Goal: Information Seeking & Learning: Learn about a topic

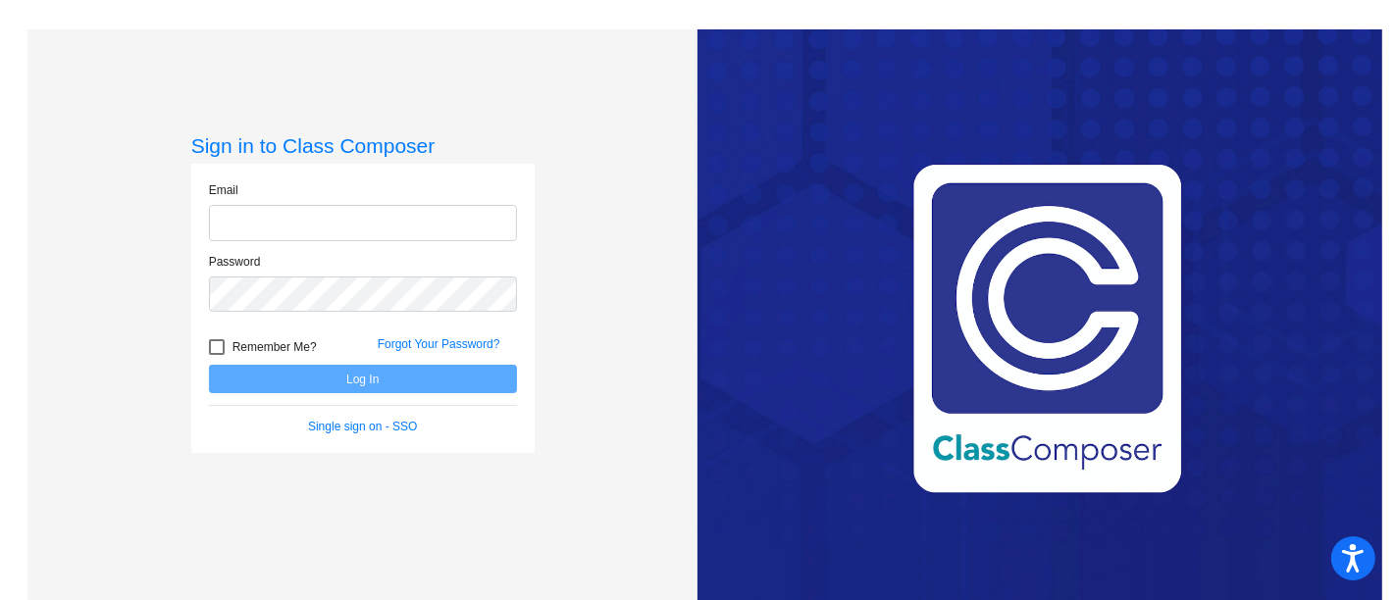
type input "[PERSON_NAME][EMAIL_ADDRESS][PERSON_NAME][DOMAIN_NAME]"
click at [388, 381] on button "Log In" at bounding box center [363, 379] width 308 height 28
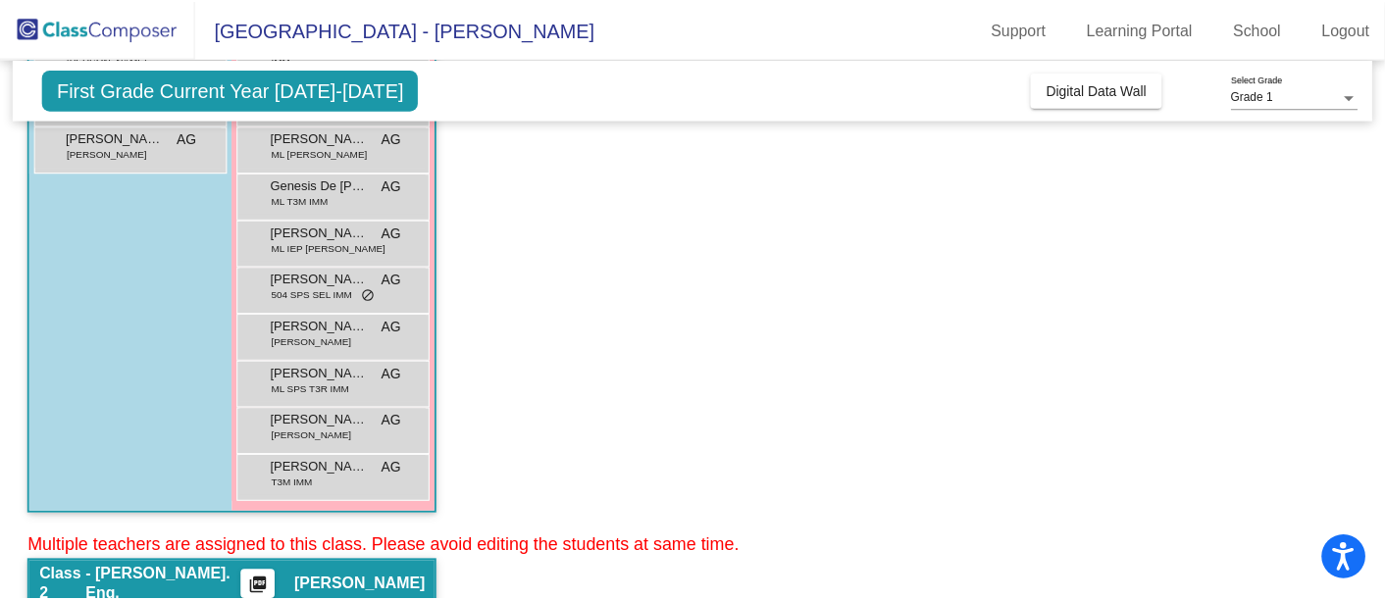
scroll to position [327, 0]
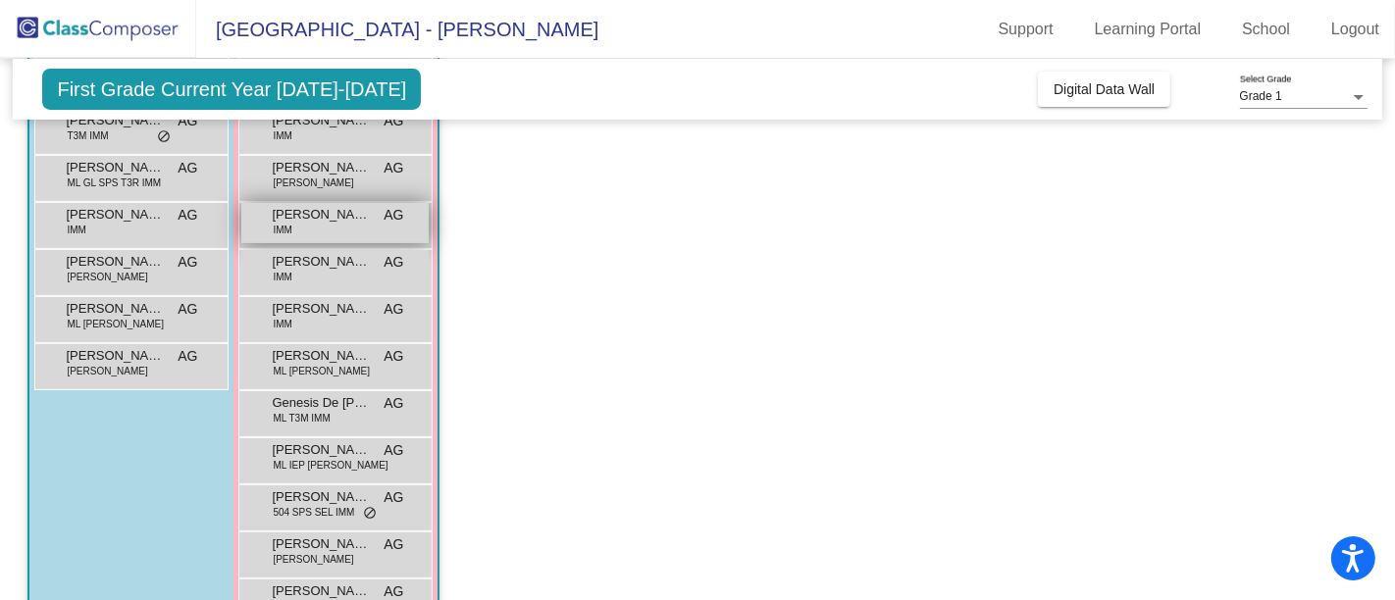
click at [302, 226] on div "[PERSON_NAME] IMM AG lock do_not_disturb_alt" at bounding box center [334, 223] width 187 height 40
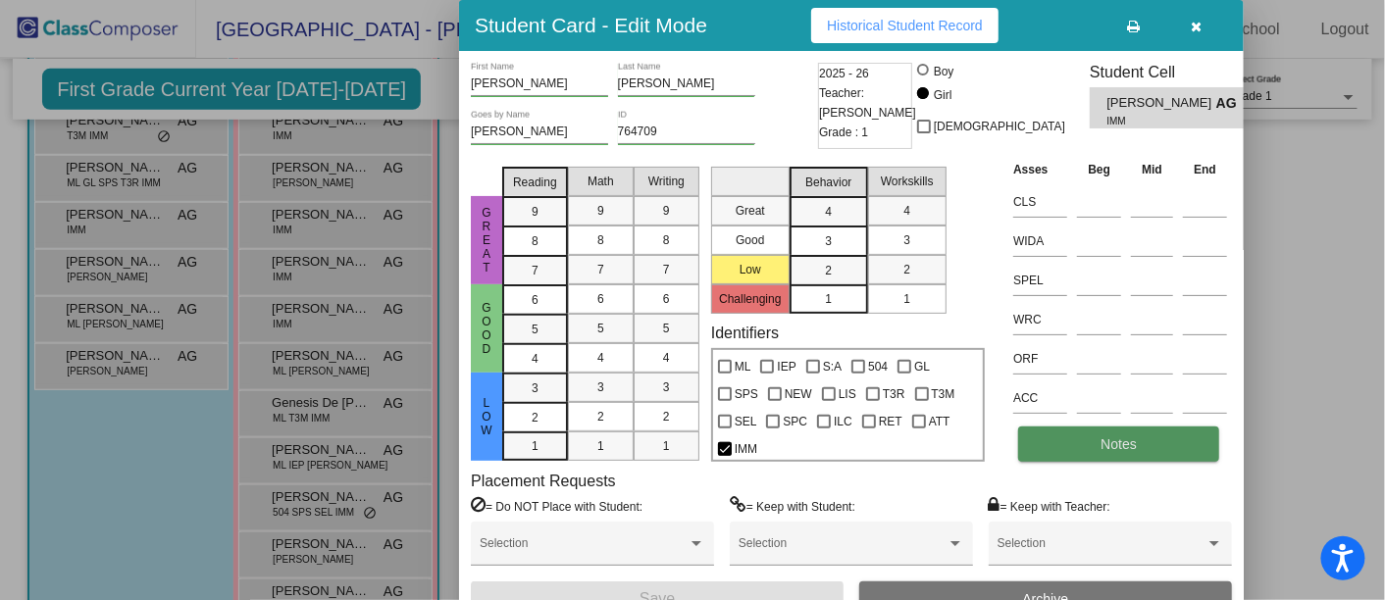
click at [1156, 447] on button "Notes" at bounding box center [1118, 444] width 201 height 35
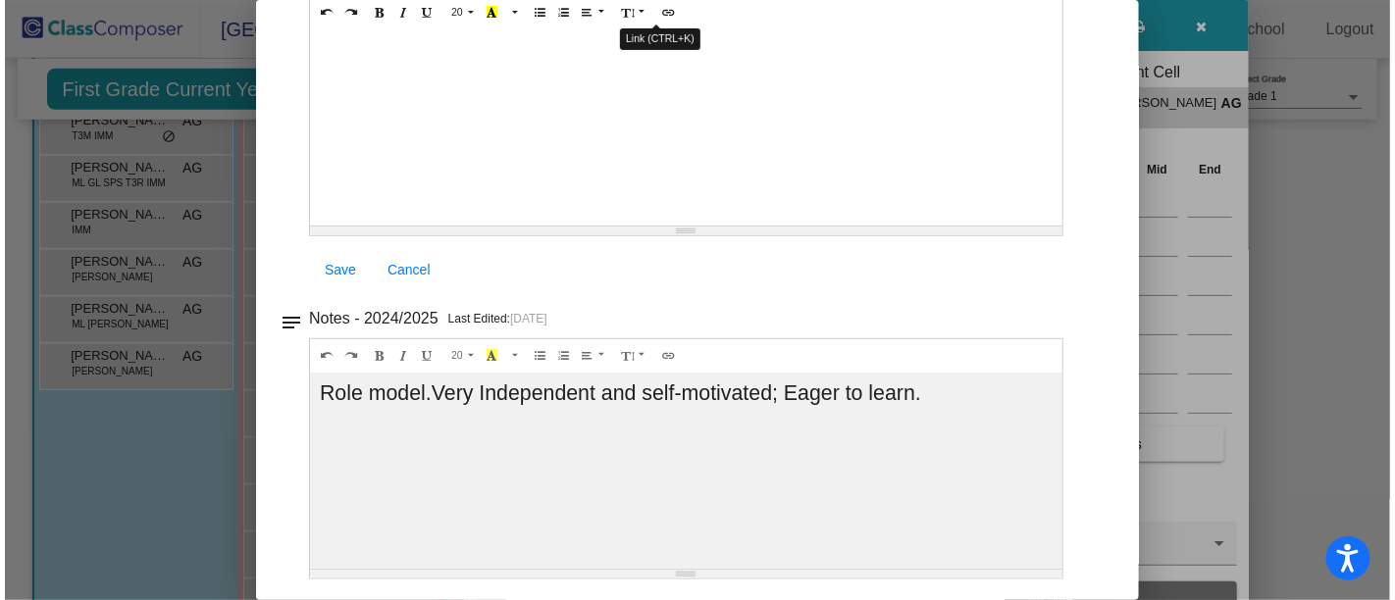
scroll to position [0, 0]
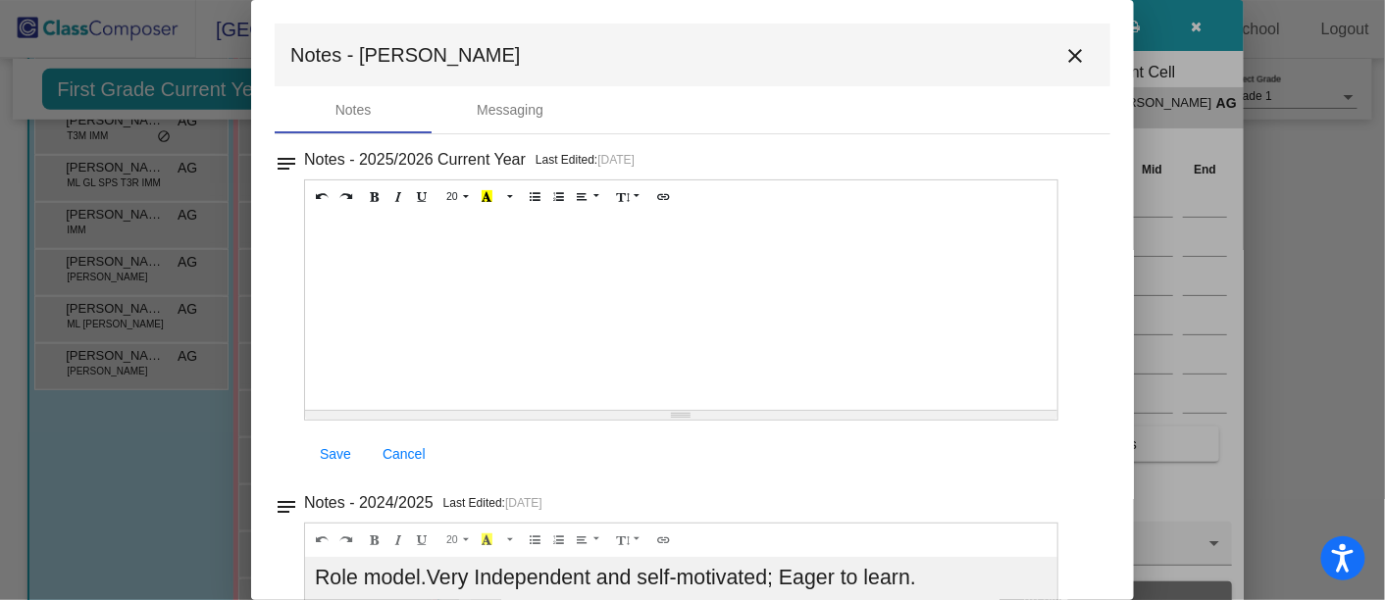
click at [1064, 63] on mat-icon "close" at bounding box center [1075, 56] width 24 height 24
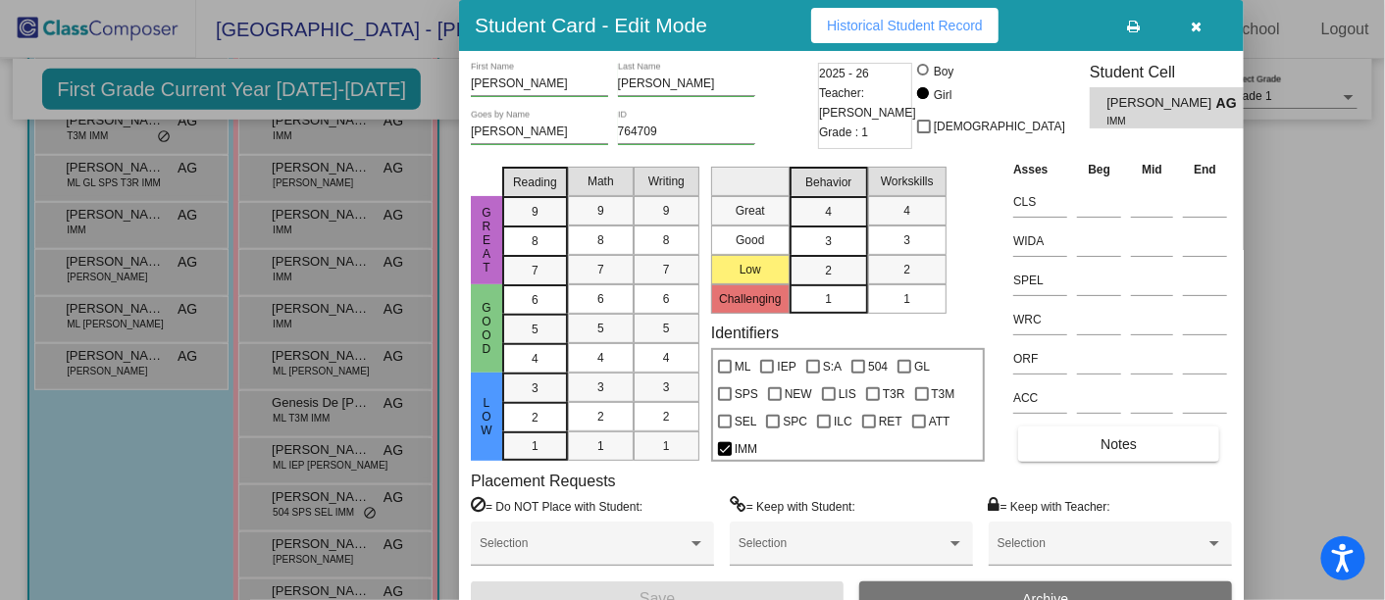
click at [900, 26] on span "Historical Student Record" at bounding box center [905, 26] width 156 height 16
click at [1188, 23] on button "button" at bounding box center [1196, 25] width 63 height 35
